Goal: Transaction & Acquisition: Purchase product/service

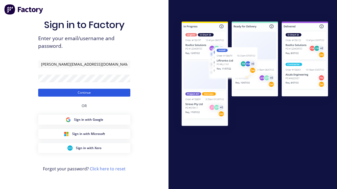
click at [84, 93] on button "Continue" at bounding box center [84, 93] width 92 height 8
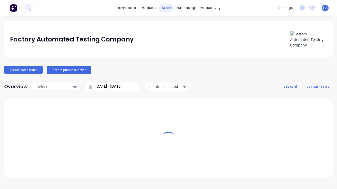
click at [166, 8] on div "sales" at bounding box center [166, 8] width 14 height 8
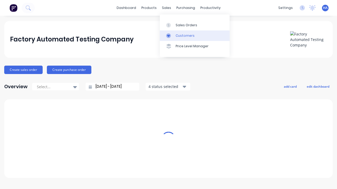
click at [194, 36] on link "Customers" at bounding box center [195, 36] width 70 height 11
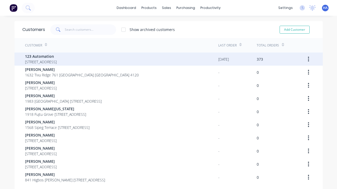
click at [57, 56] on span "123 Automation" at bounding box center [41, 57] width 32 height 6
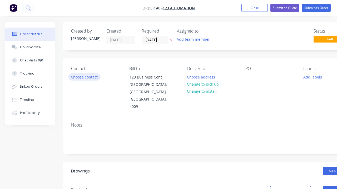
click at [84, 77] on button "Choose contact" at bounding box center [84, 76] width 32 height 7
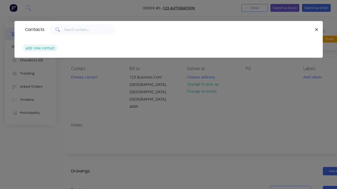
click at [39, 48] on button "add new contact" at bounding box center [40, 47] width 35 height 7
select select "AU"
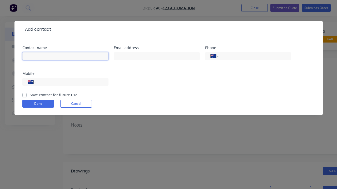
click at [65, 56] on input "text" at bounding box center [65, 56] width 86 height 8
type input "[PERSON_NAME] Automated"
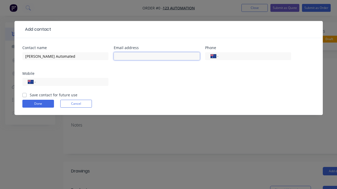
click at [157, 56] on input "text" at bounding box center [157, 56] width 86 height 8
type input "[PERSON_NAME][EMAIL_ADDRESS][DOMAIN_NAME]"
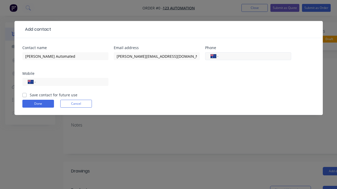
click at [254, 56] on input "tel" at bounding box center [253, 56] width 63 height 6
type input "0412 412 321"
click at [71, 82] on input "tel" at bounding box center [70, 82] width 63 height 6
type input "0412 341 232"
click at [38, 104] on button "Done" at bounding box center [38, 104] width 32 height 8
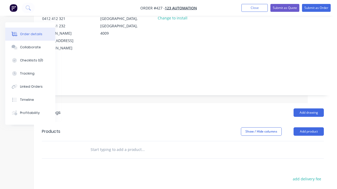
click at [224, 8] on div at bounding box center [220, 4] width 8 height 8
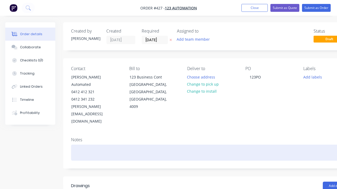
click at [196, 145] on div at bounding box center [212, 153] width 282 height 16
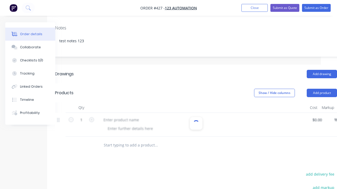
scroll to position [115, 0]
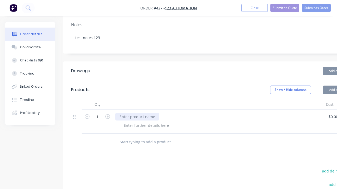
click at [137, 113] on div at bounding box center [137, 117] width 44 height 8
